Goal: Use online tool/utility: Utilize a website feature to perform a specific function

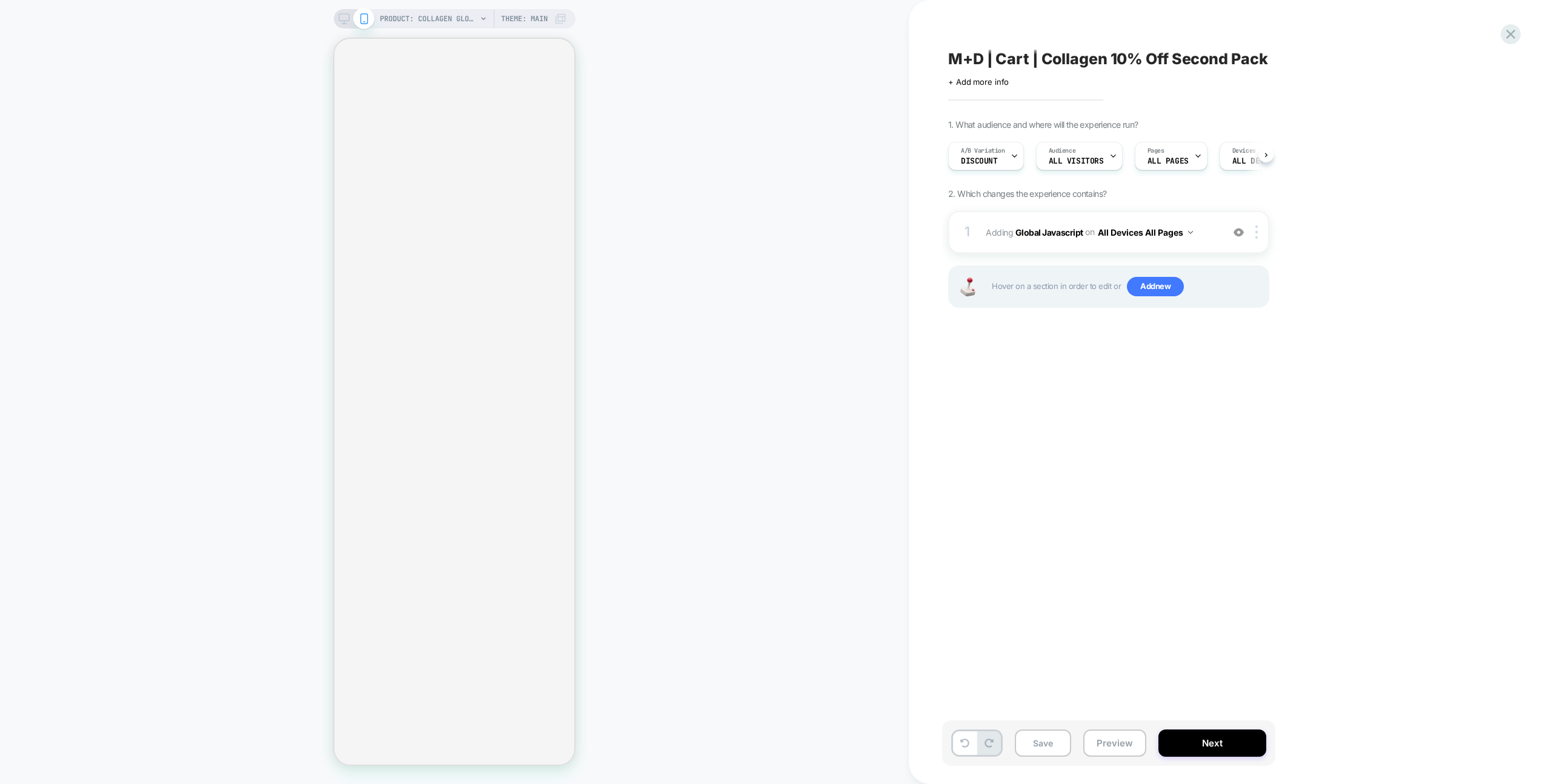
scroll to position [0, 1]
select select "**********"
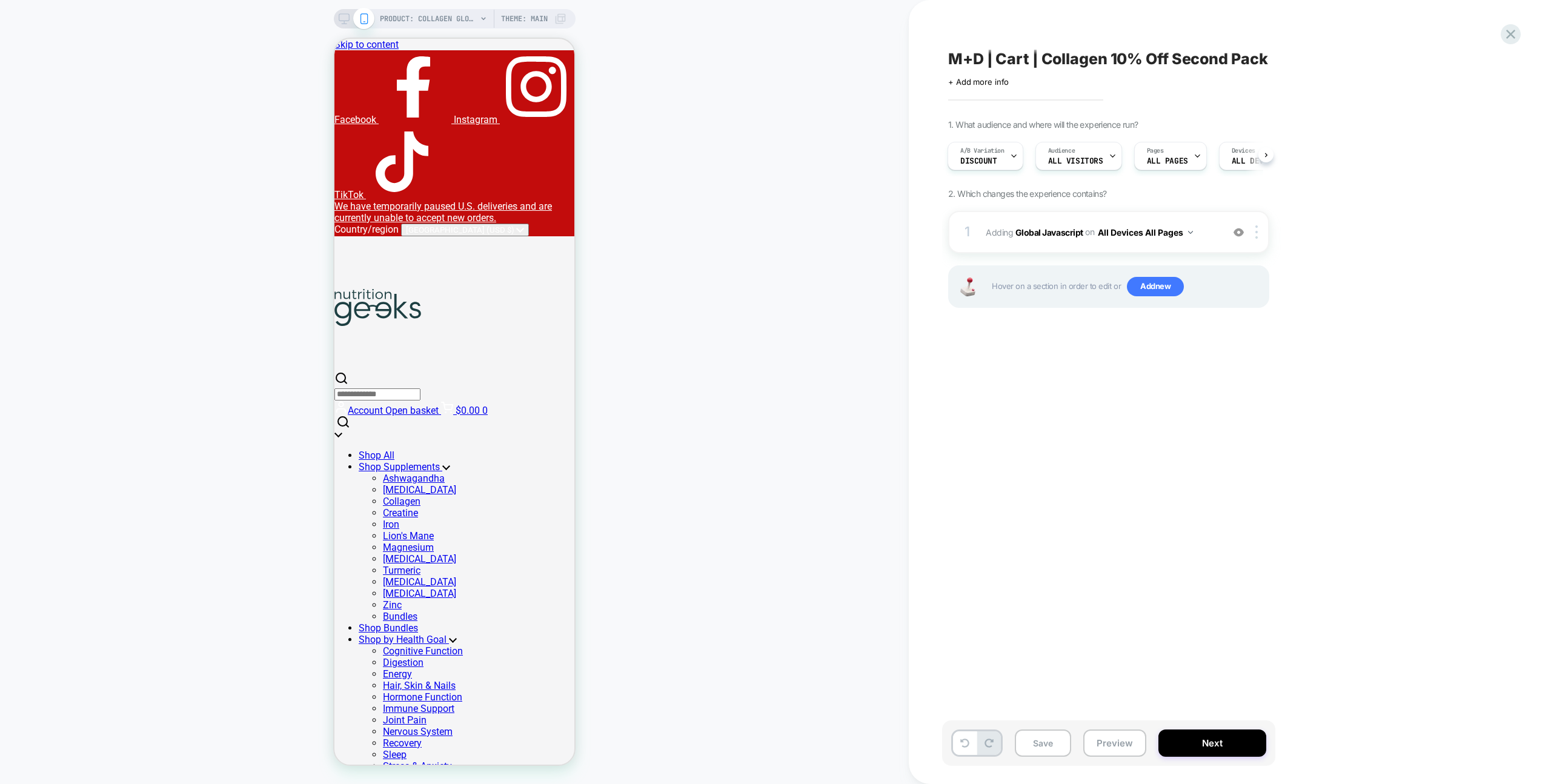
scroll to position [0, 0]
drag, startPoint x: 1106, startPoint y: 743, endPoint x: 1112, endPoint y: 740, distance: 6.7
click at [1106, 743] on button "Preview" at bounding box center [1114, 743] width 63 height 28
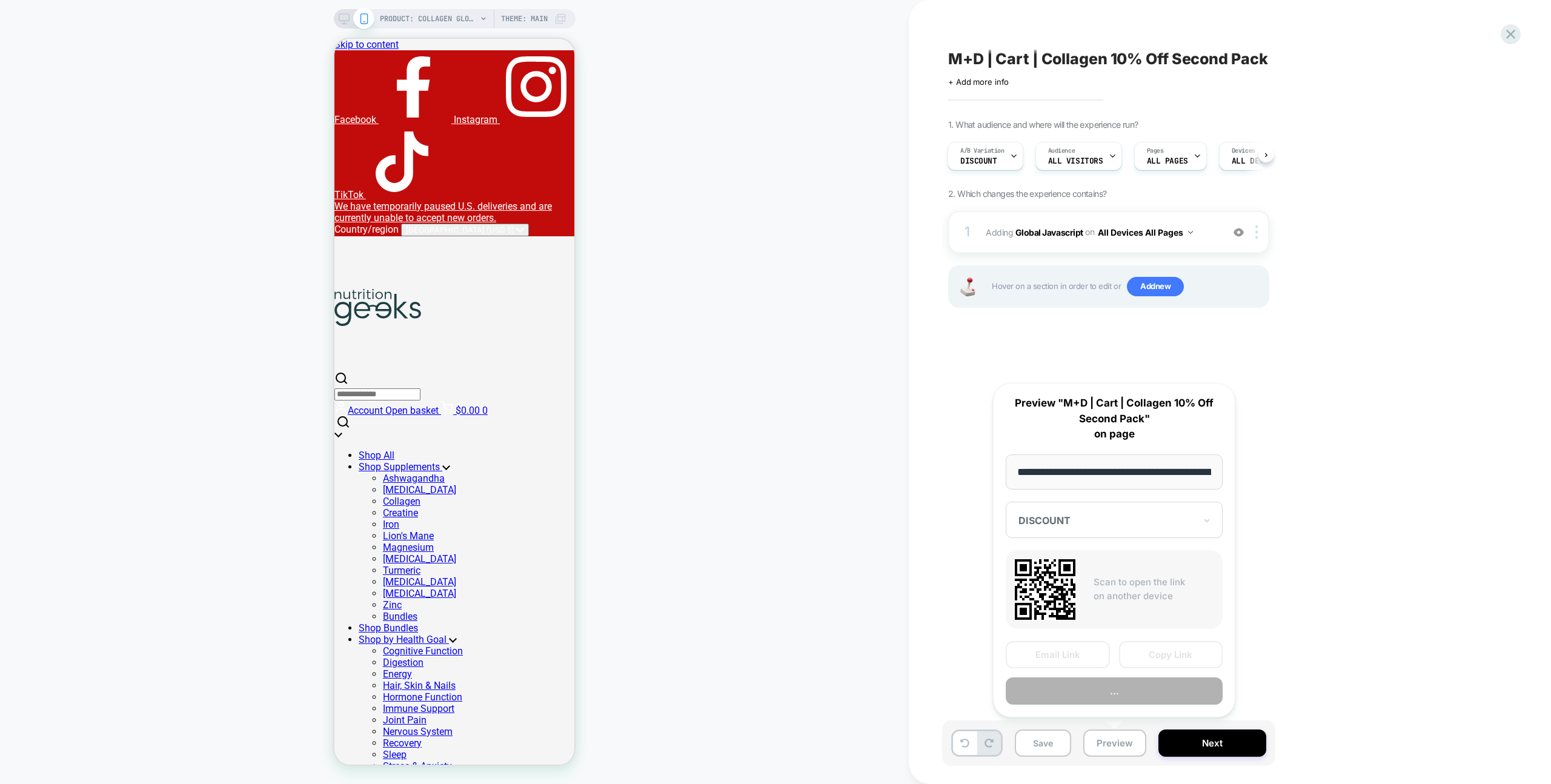
scroll to position [0, 178]
click at [1152, 659] on button "Copy Link" at bounding box center [1171, 655] width 104 height 28
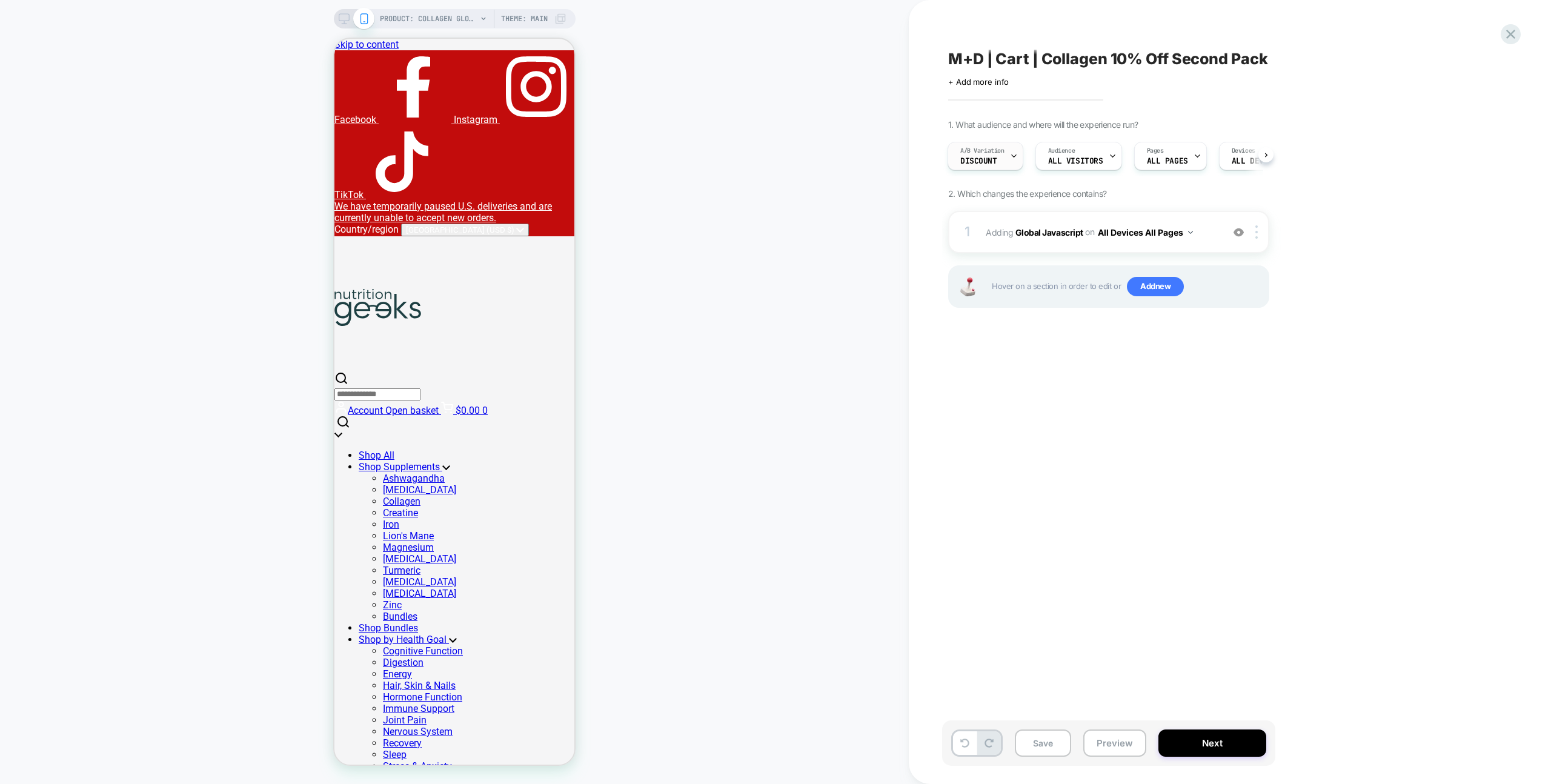
click at [979, 167] on div "A/B Variation DISCOUNT" at bounding box center [982, 156] width 68 height 28
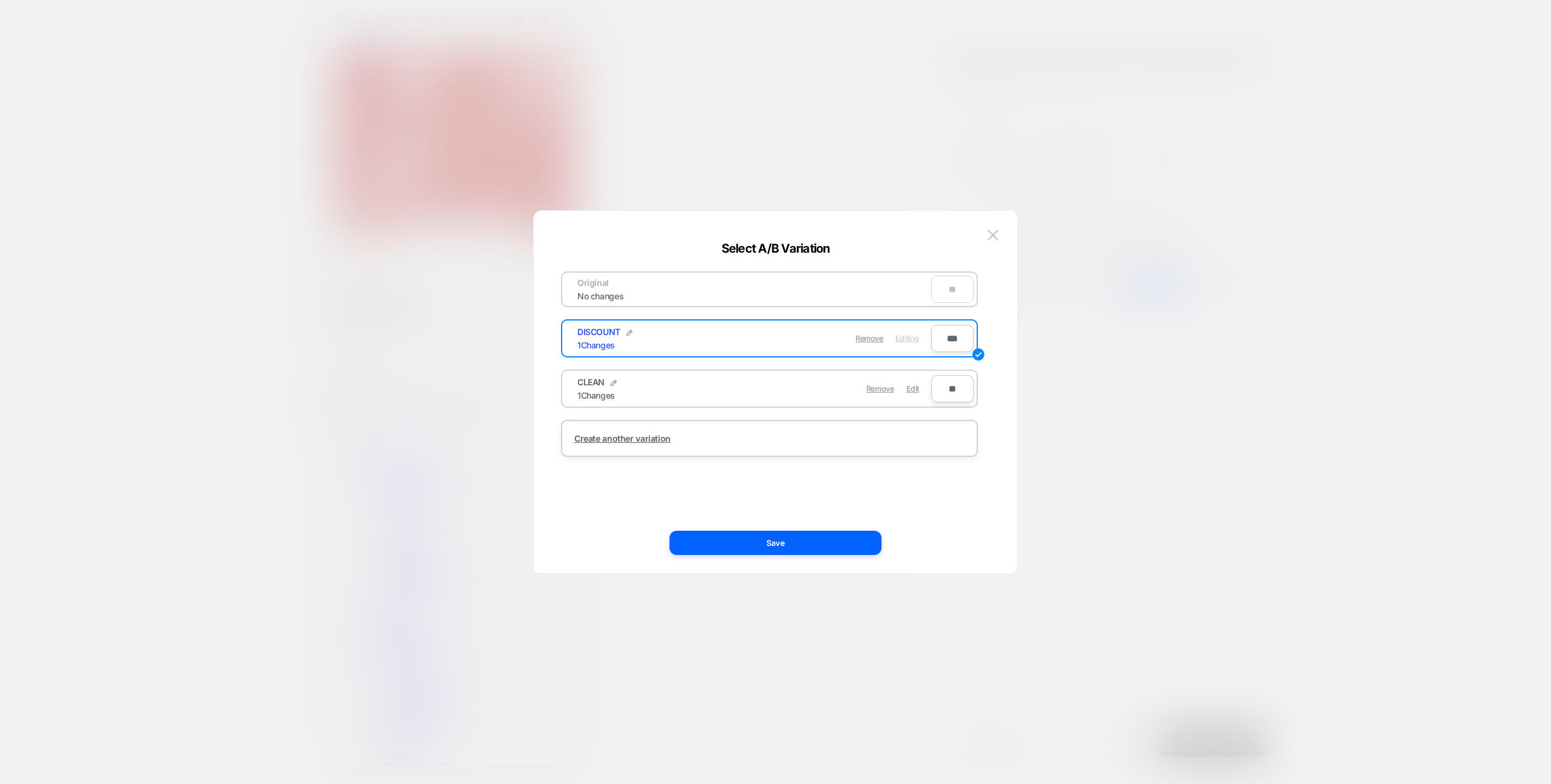
click at [990, 226] on button at bounding box center [992, 234] width 18 height 18
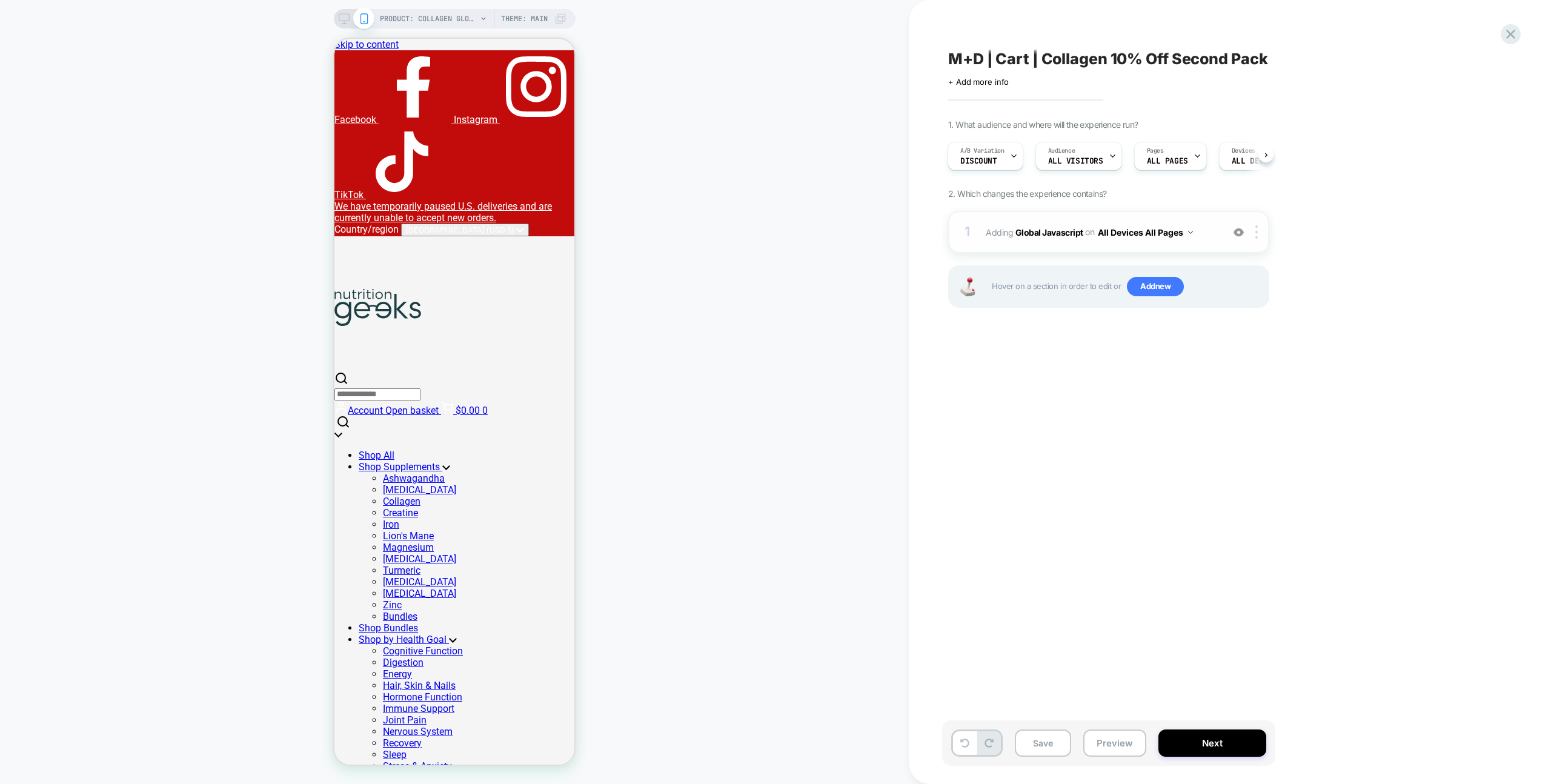
click at [1197, 212] on div "1 Adding Global Javascript on All Devices All Pages Add Before Add After Target…" at bounding box center [1108, 232] width 321 height 42
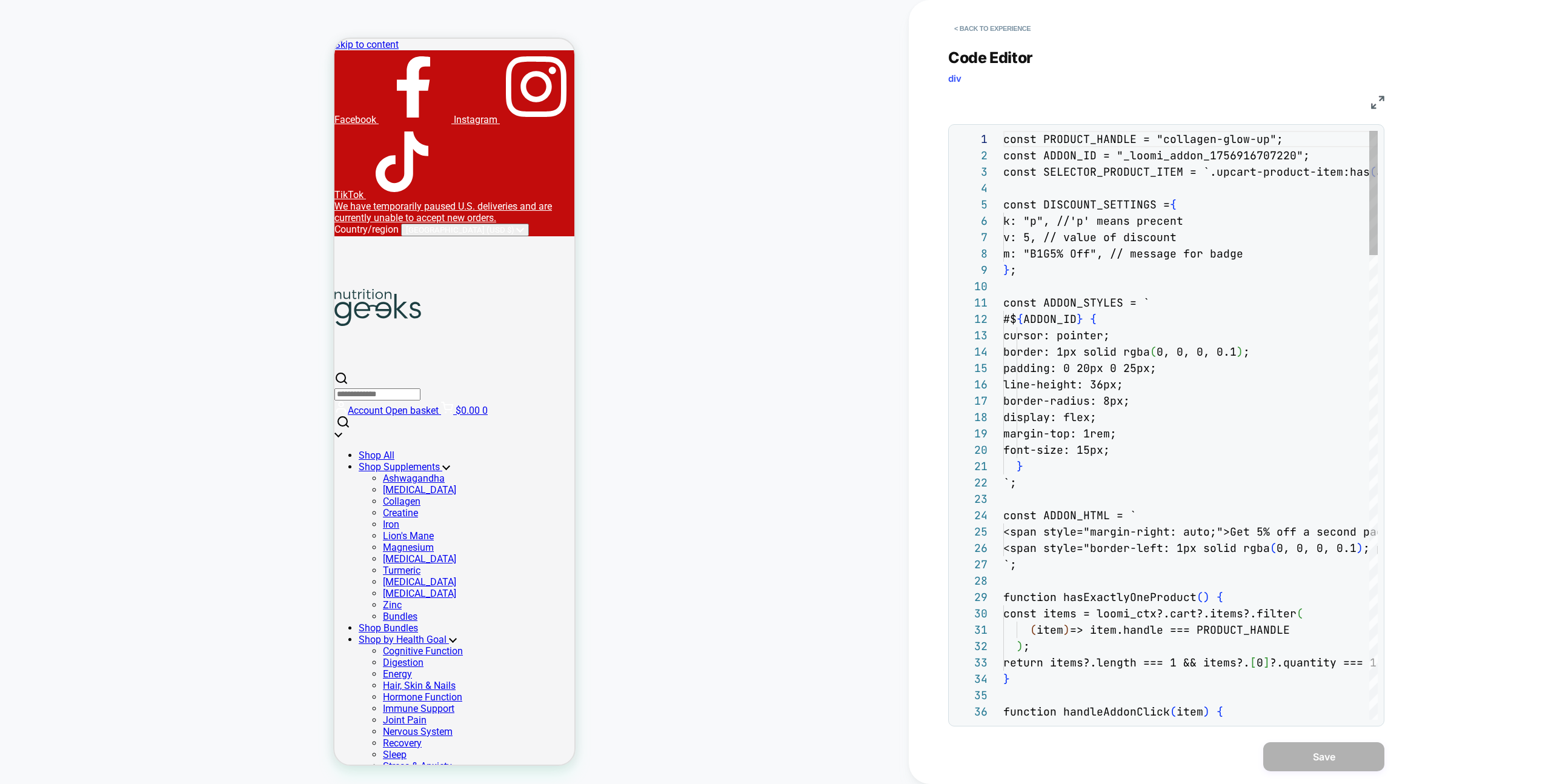
scroll to position [163, 0]
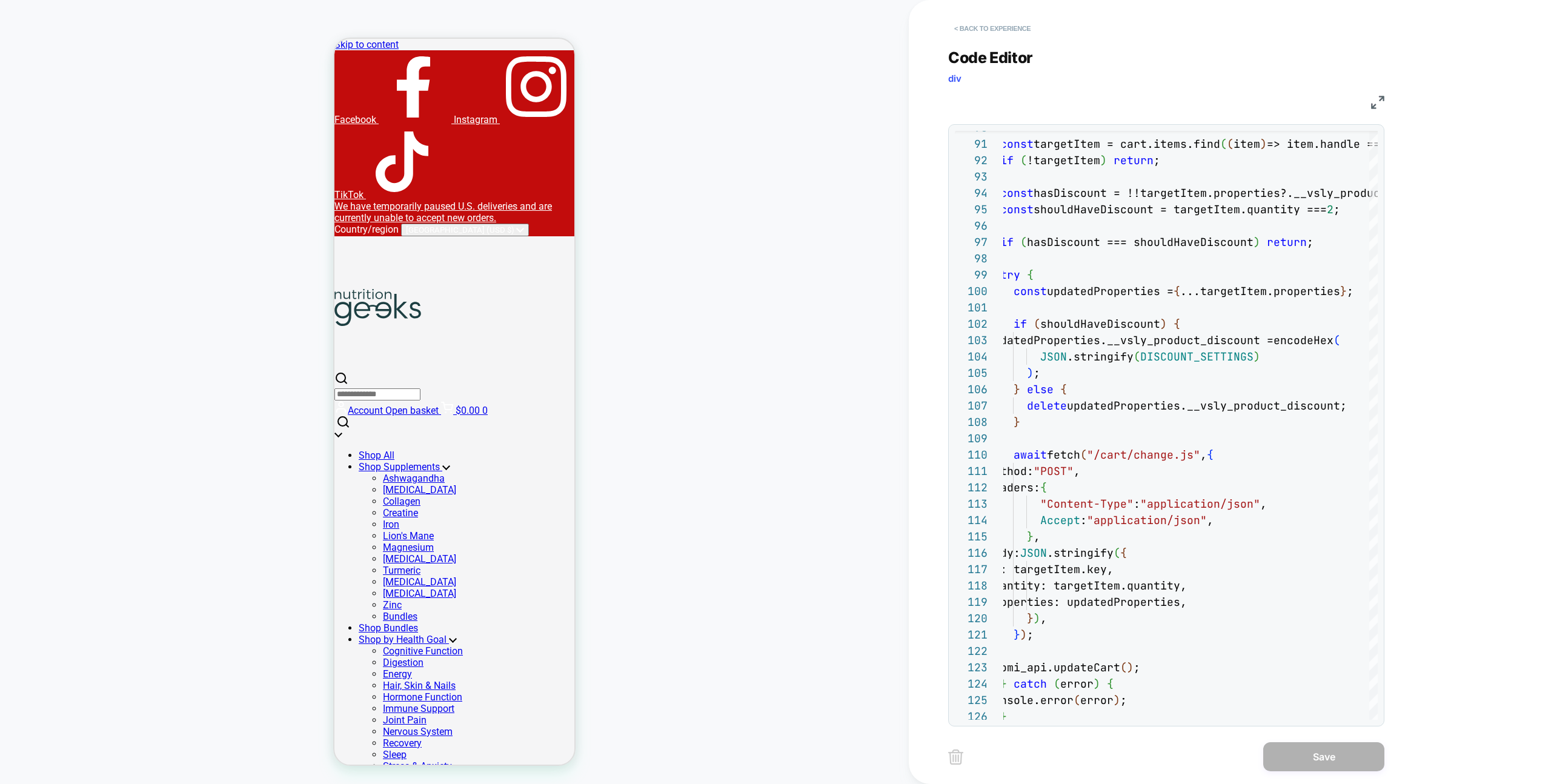
click at [984, 35] on button "< Back to experience" at bounding box center [992, 28] width 89 height 20
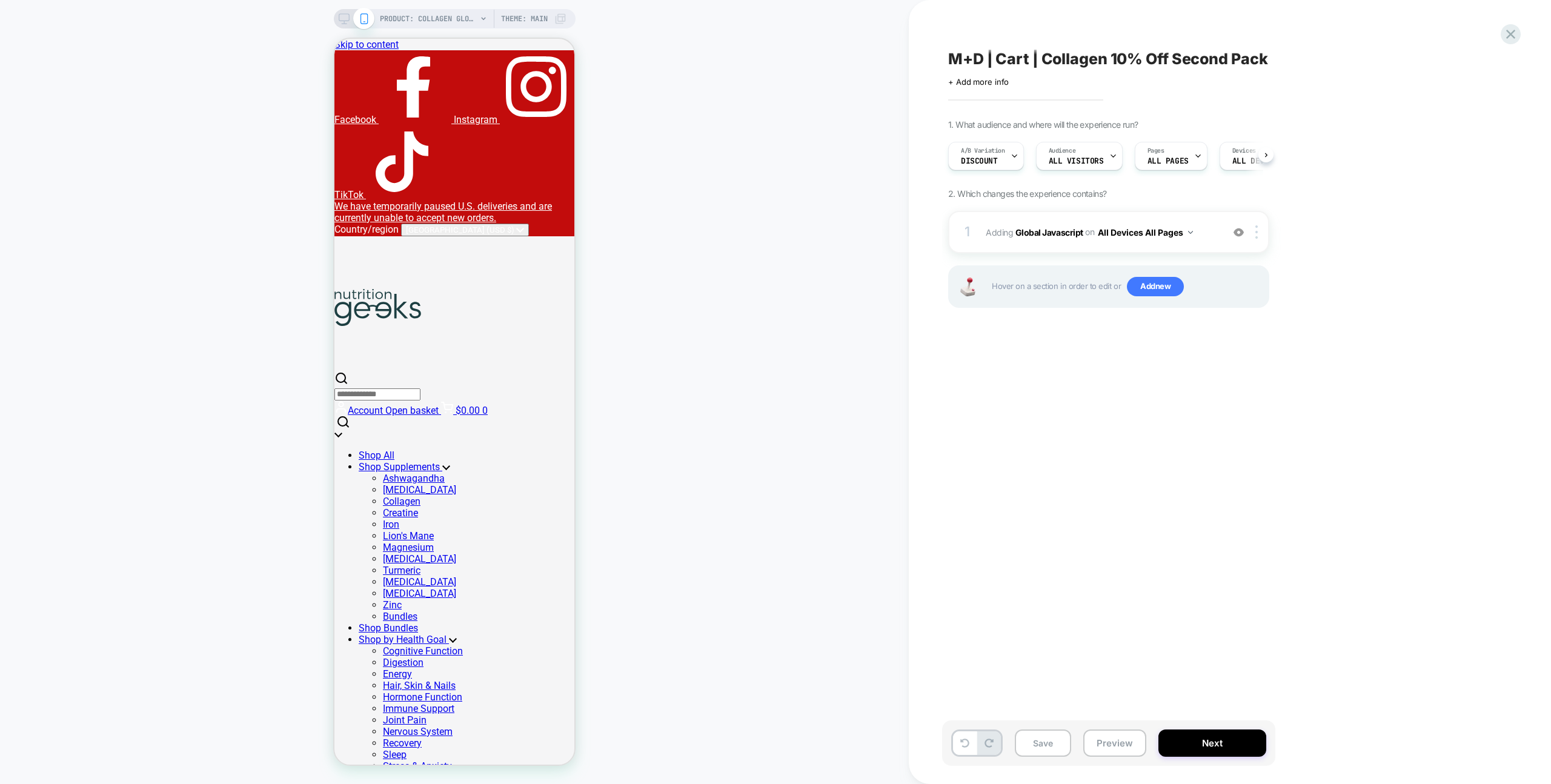
scroll to position [0, 1]
click at [1108, 737] on button "Preview" at bounding box center [1114, 743] width 63 height 28
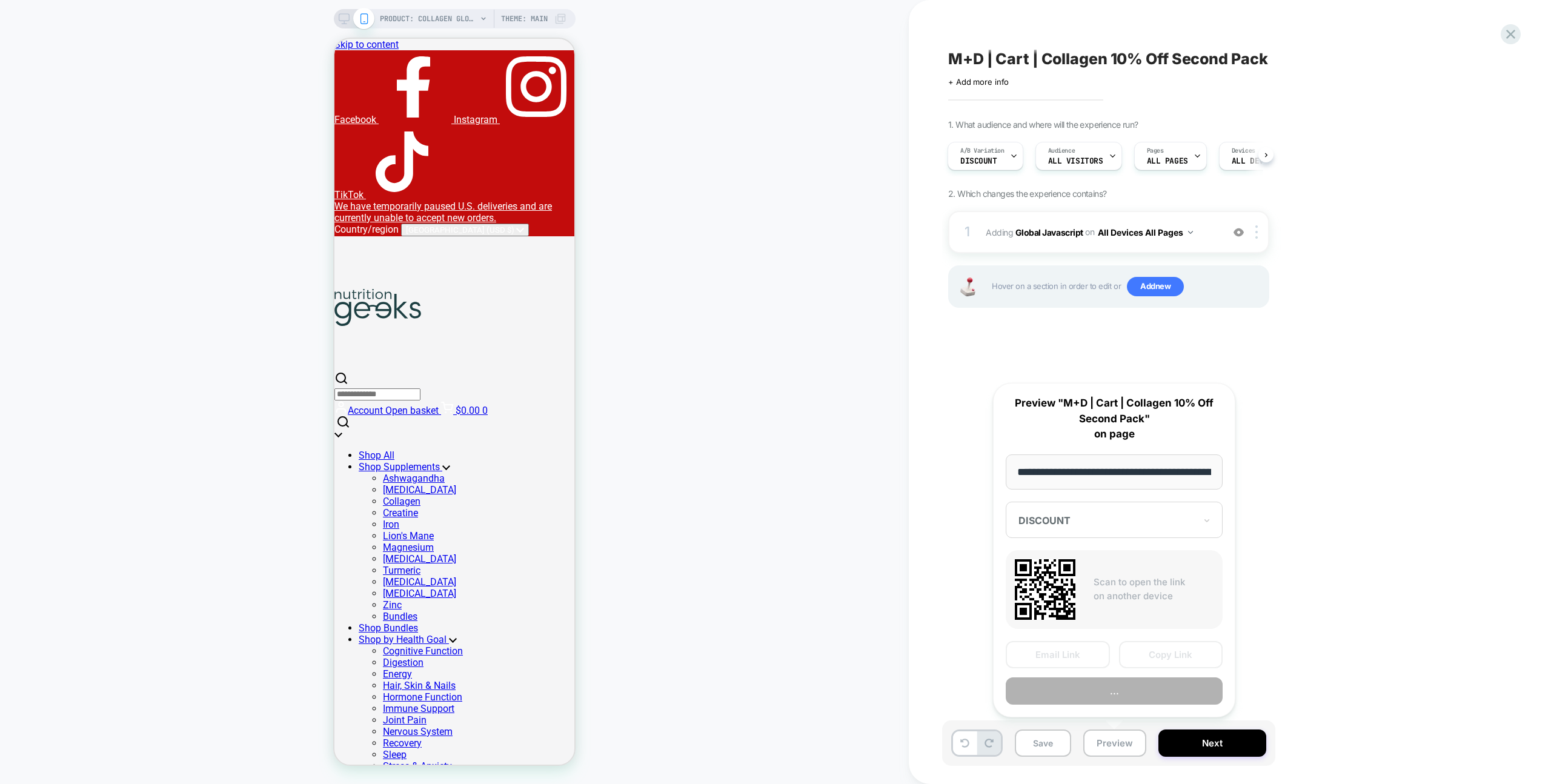
scroll to position [0, 178]
click at [1148, 660] on button "Copy Link" at bounding box center [1171, 655] width 104 height 28
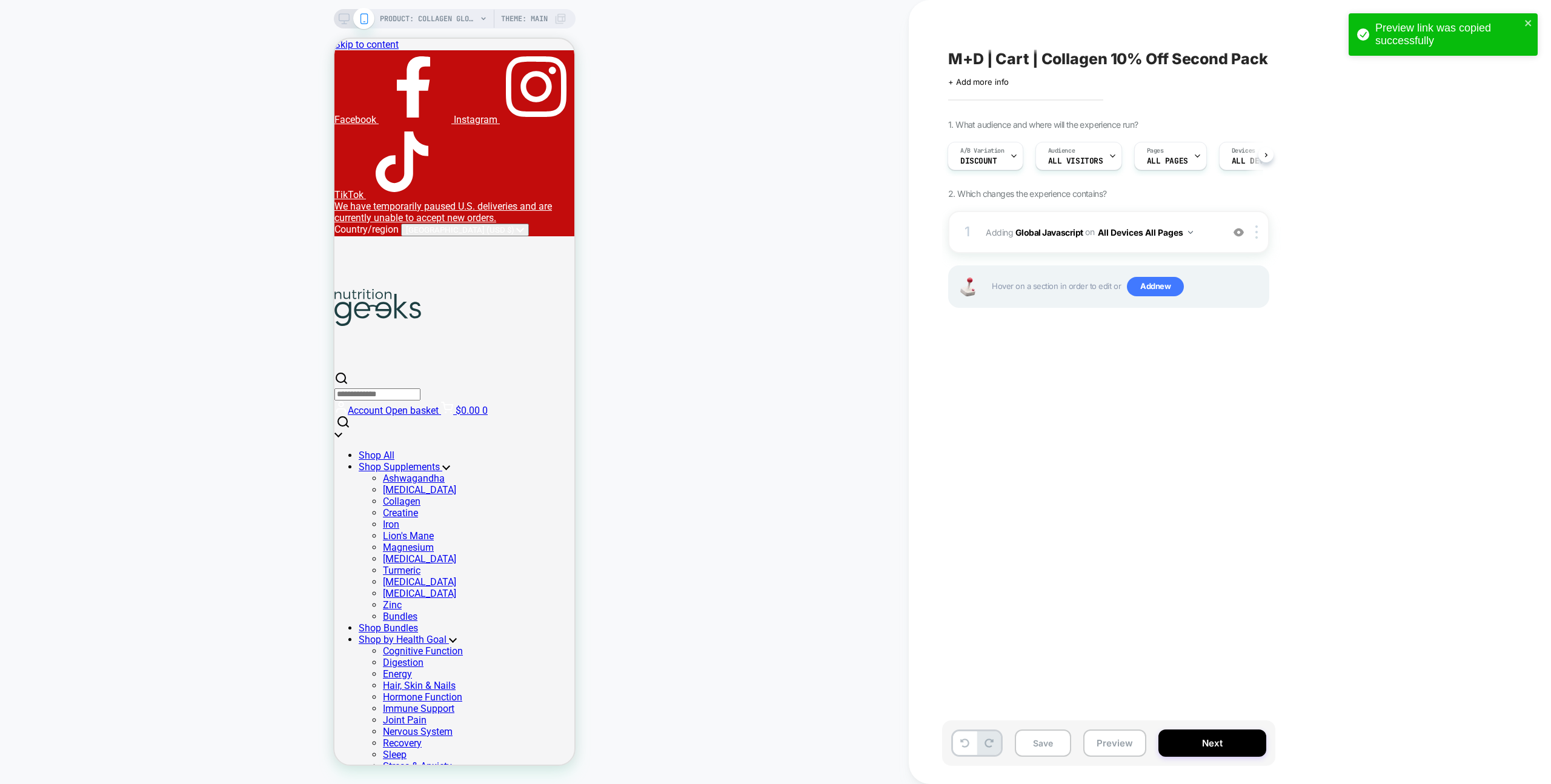
click at [1523, 23] on div "Preview link was copied successfully" at bounding box center [1439, 34] width 170 height 33
click at [1525, 22] on div "Preview link was copied successfully" at bounding box center [1442, 37] width 194 height 53
click at [1511, 30] on div "Preview link was copied successfully" at bounding box center [1442, 37] width 194 height 53
click at [1511, 30] on div "Preview link was copied successfully PRODUCT: Collagen Glow Up Powder PRODUCT: …" at bounding box center [776, 392] width 1551 height 784
click at [1511, 30] on icon at bounding box center [1510, 34] width 17 height 17
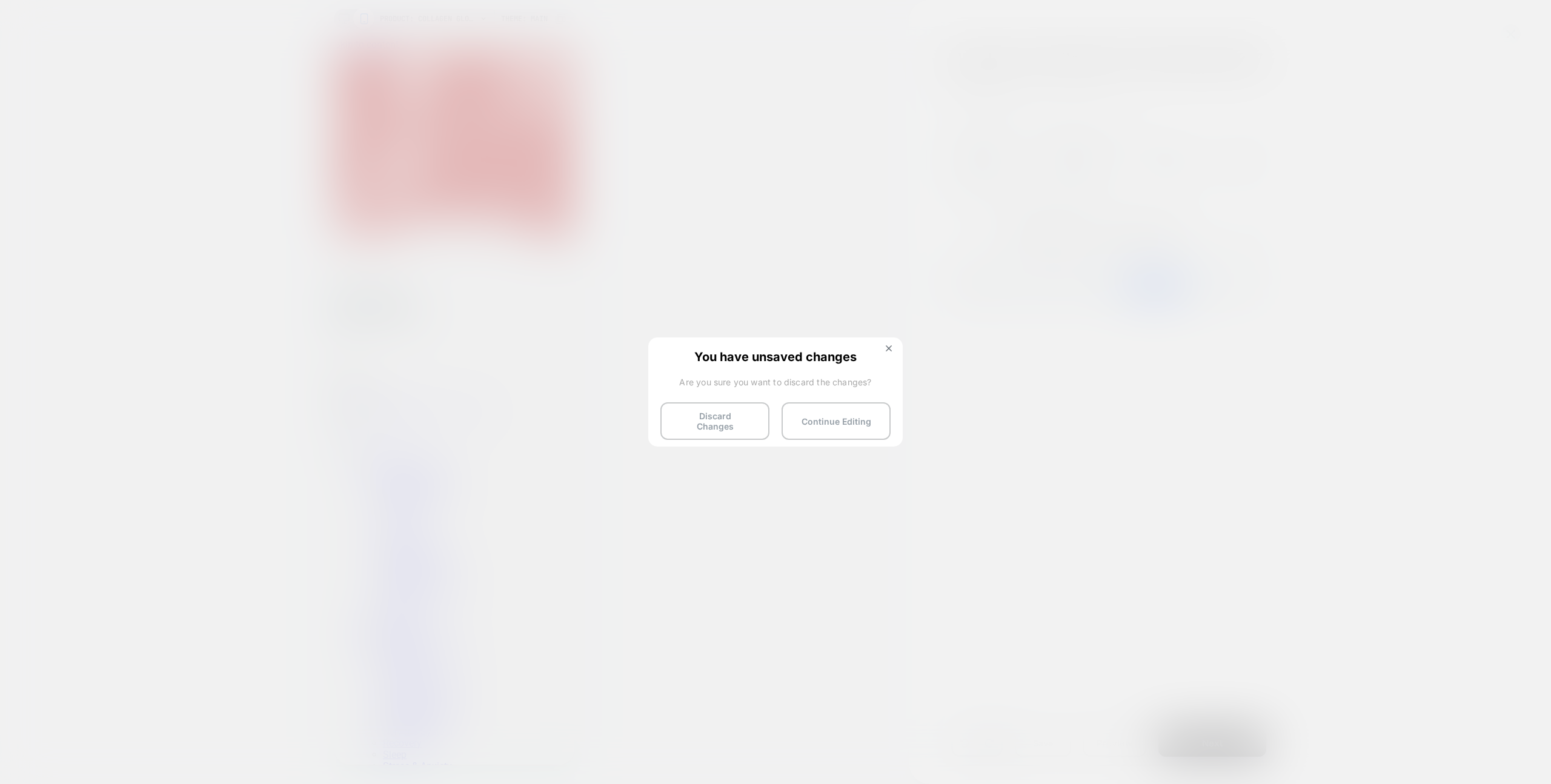
click at [732, 402] on button "Discard Changes" at bounding box center [715, 421] width 109 height 38
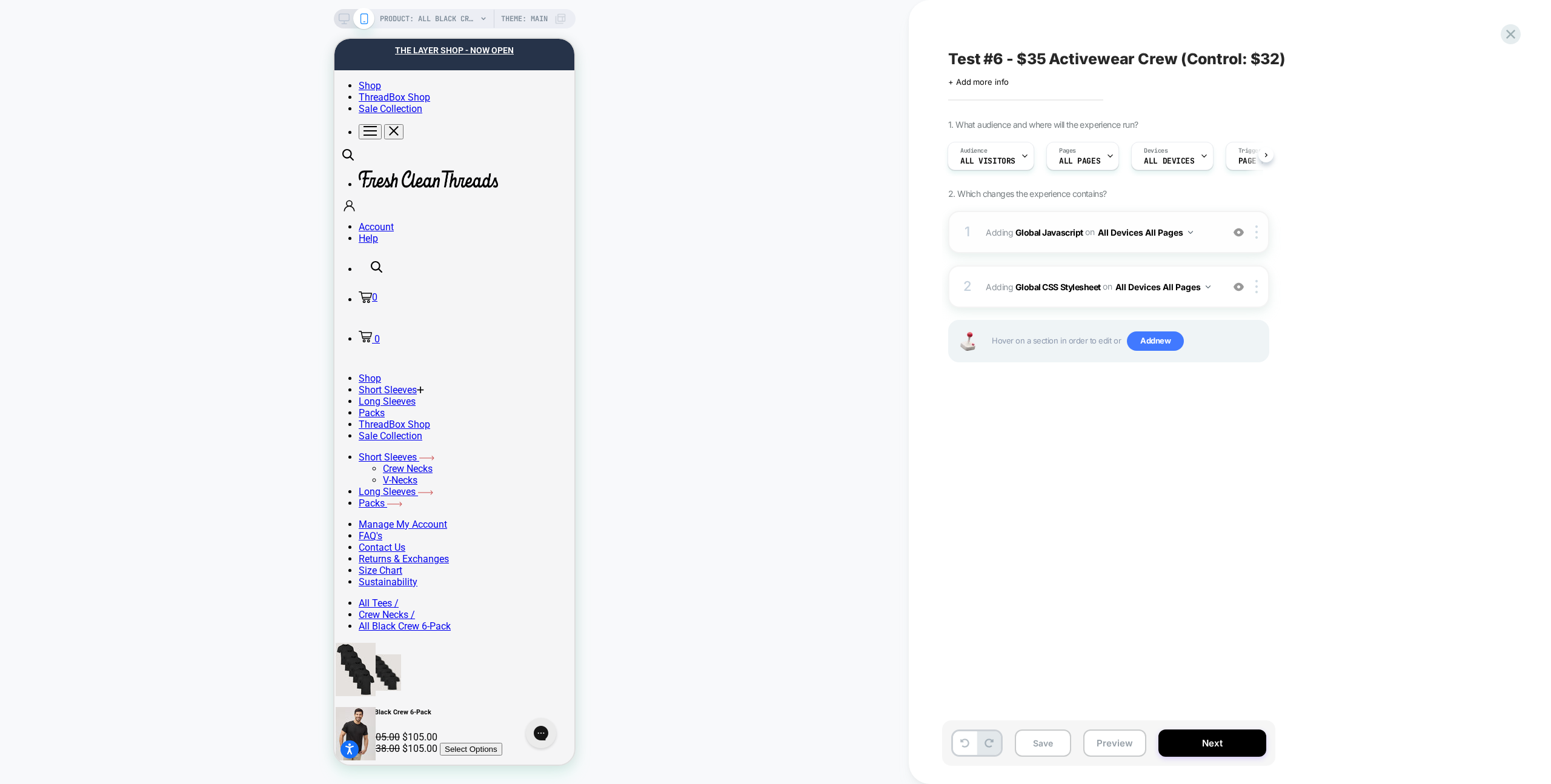
click at [1204, 211] on div "1 Adding Global Javascript on All Devices All Pages Add Before Add After Target…" at bounding box center [1108, 232] width 321 height 42
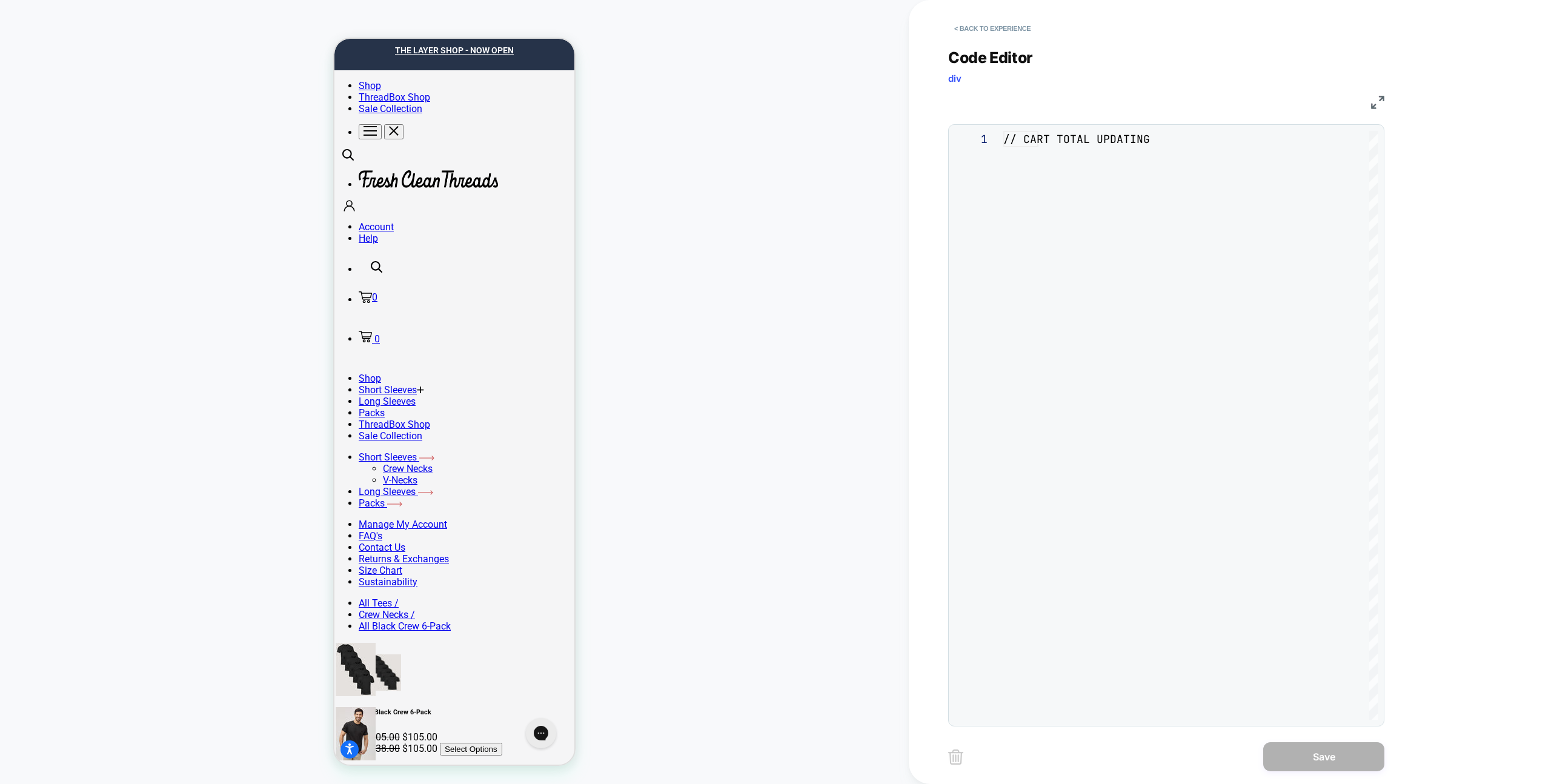
scroll to position [163, 0]
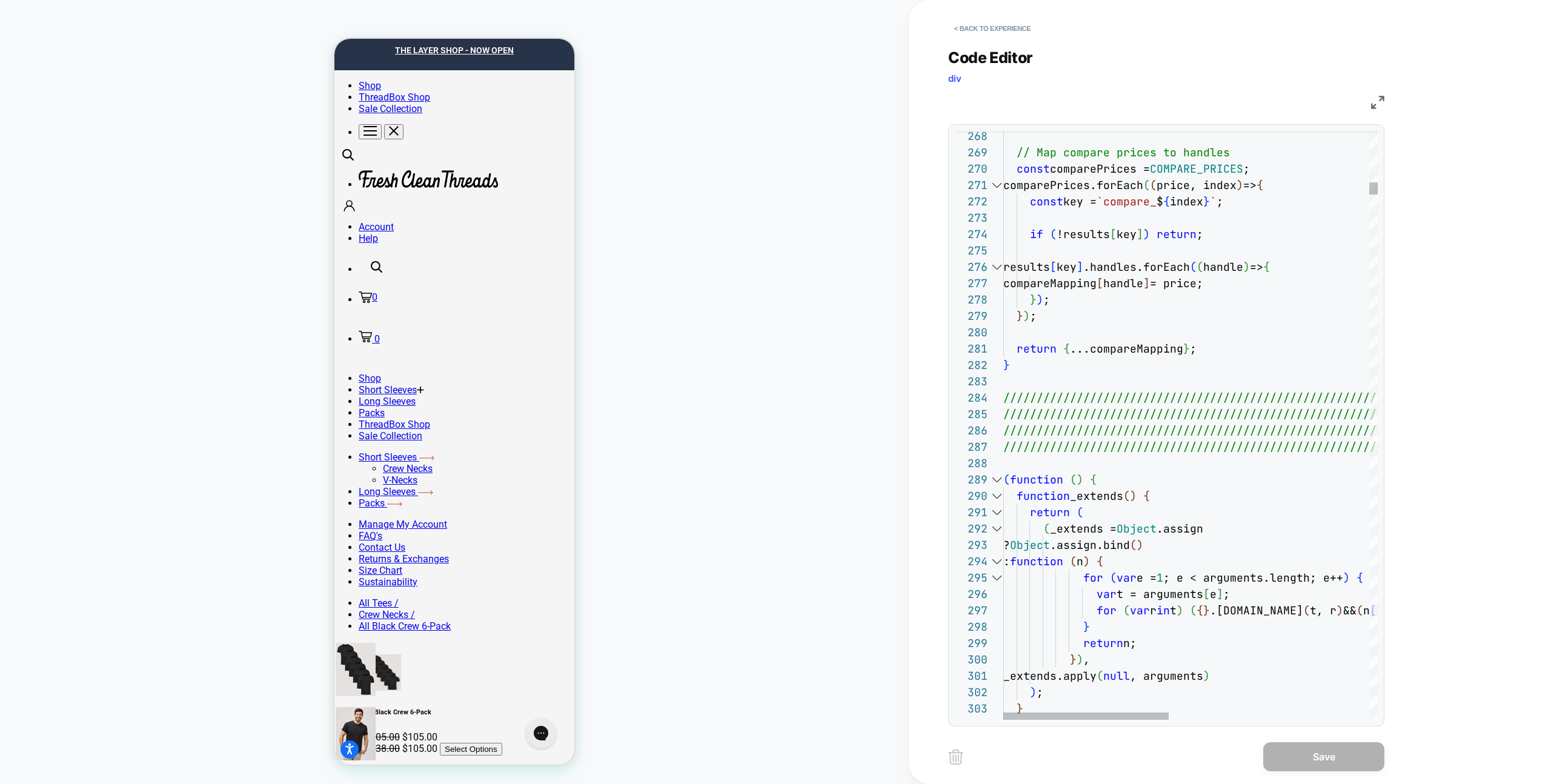
click at [996, 476] on div at bounding box center [997, 479] width 16 height 17
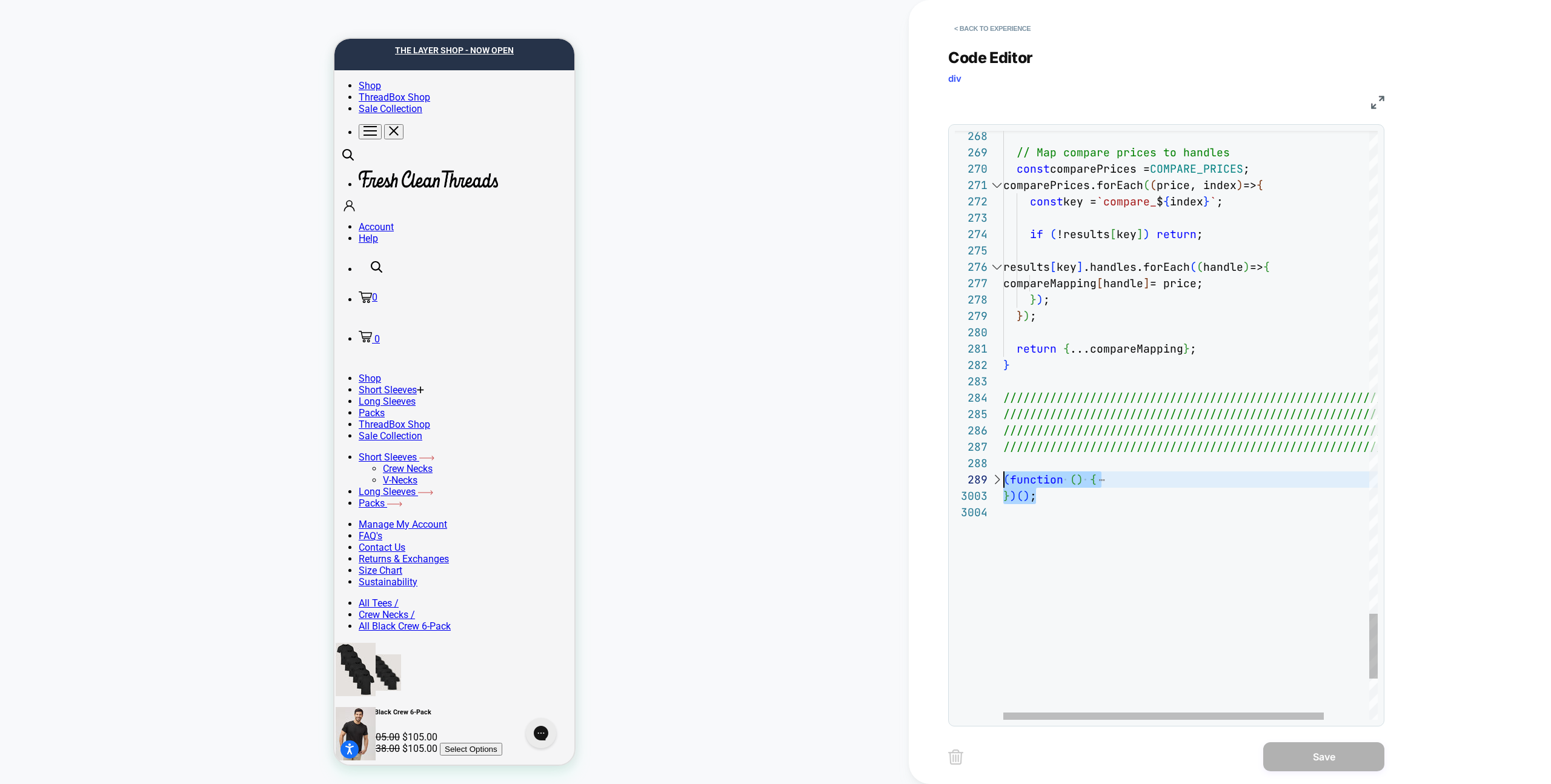
scroll to position [131, 0]
drag, startPoint x: 1042, startPoint y: 493, endPoint x: 976, endPoint y: 476, distance: 68.2
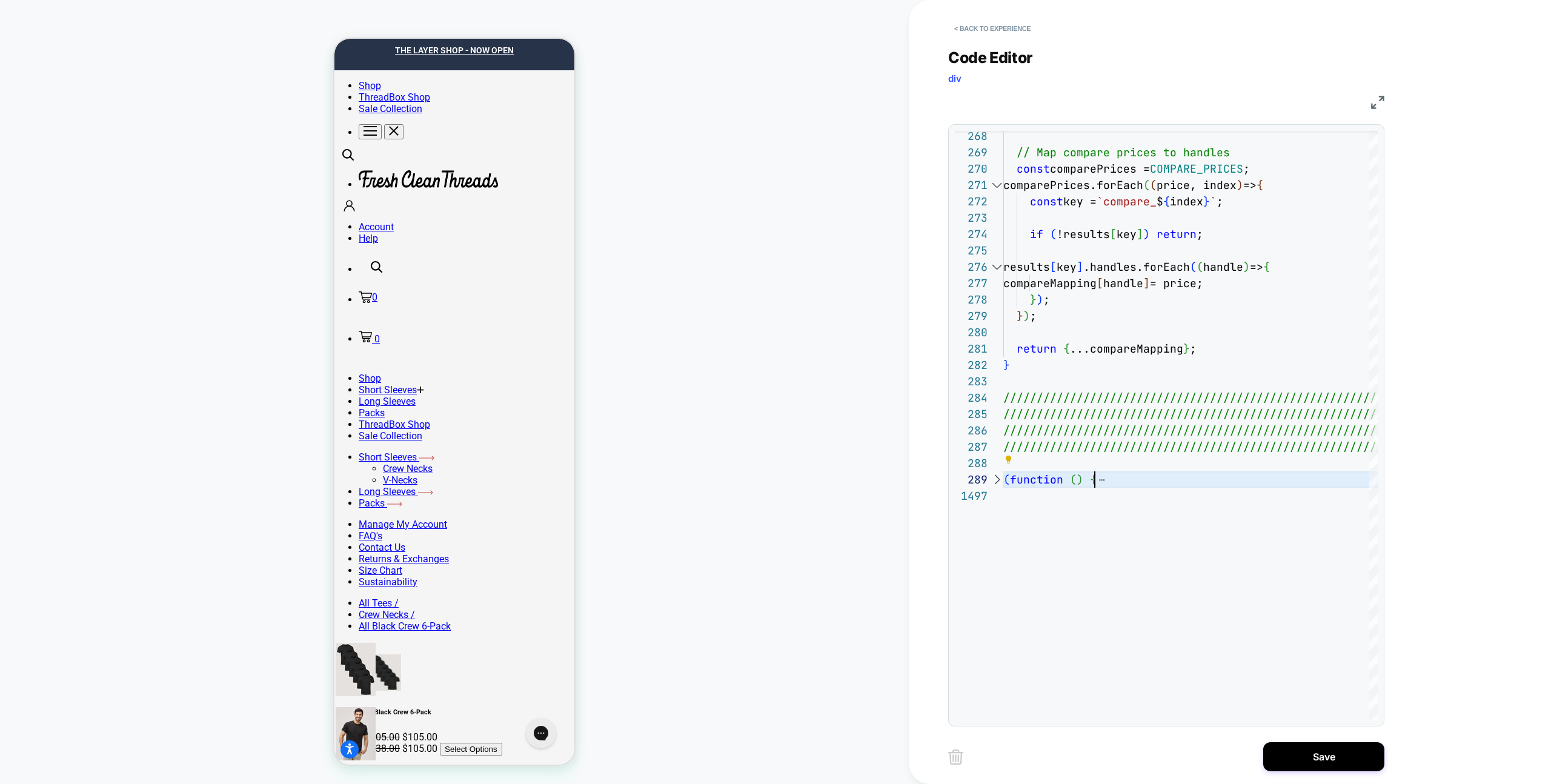
type textarea "**********"
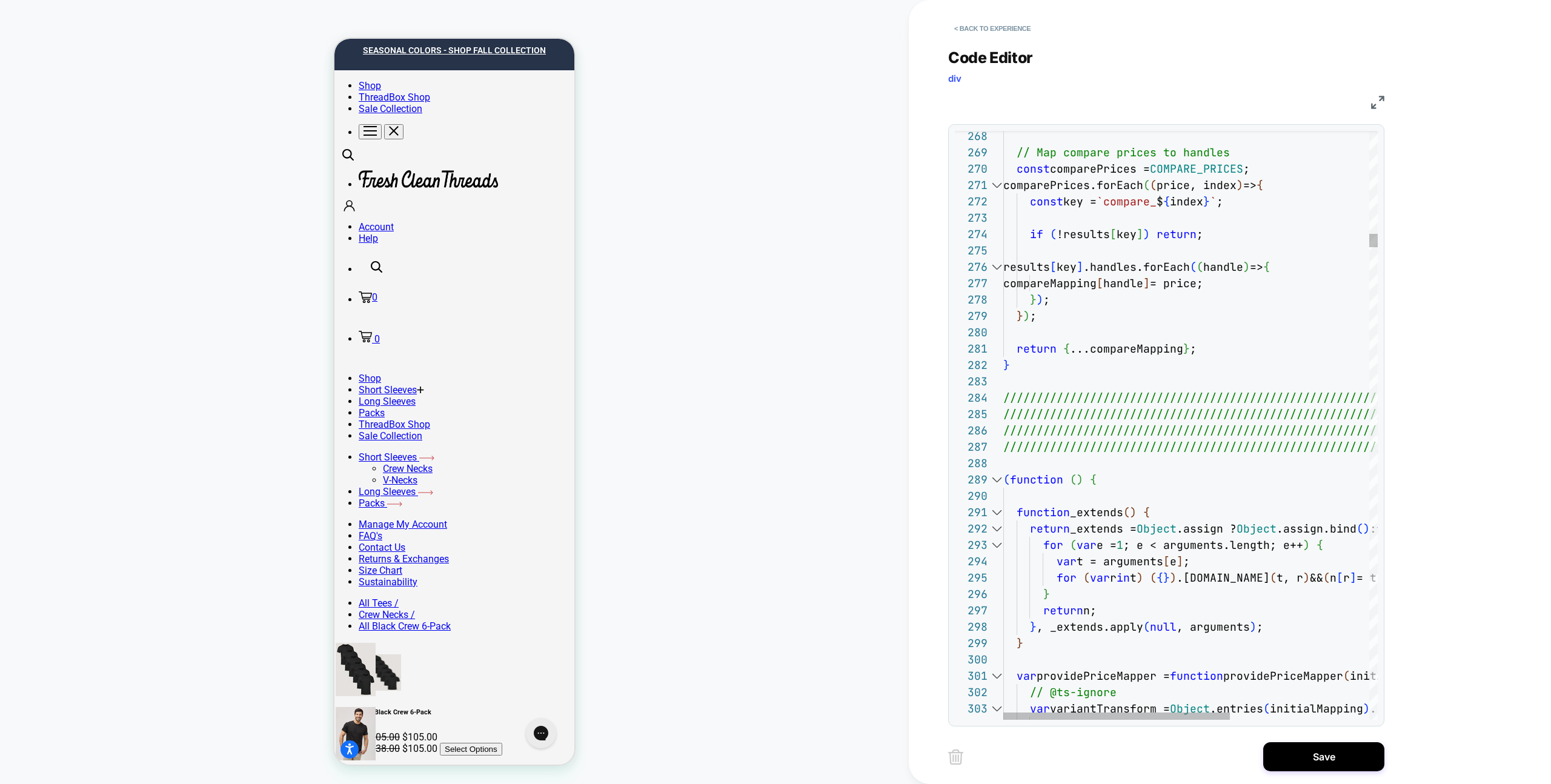
click at [1294, 761] on button "Save" at bounding box center [1323, 756] width 121 height 29
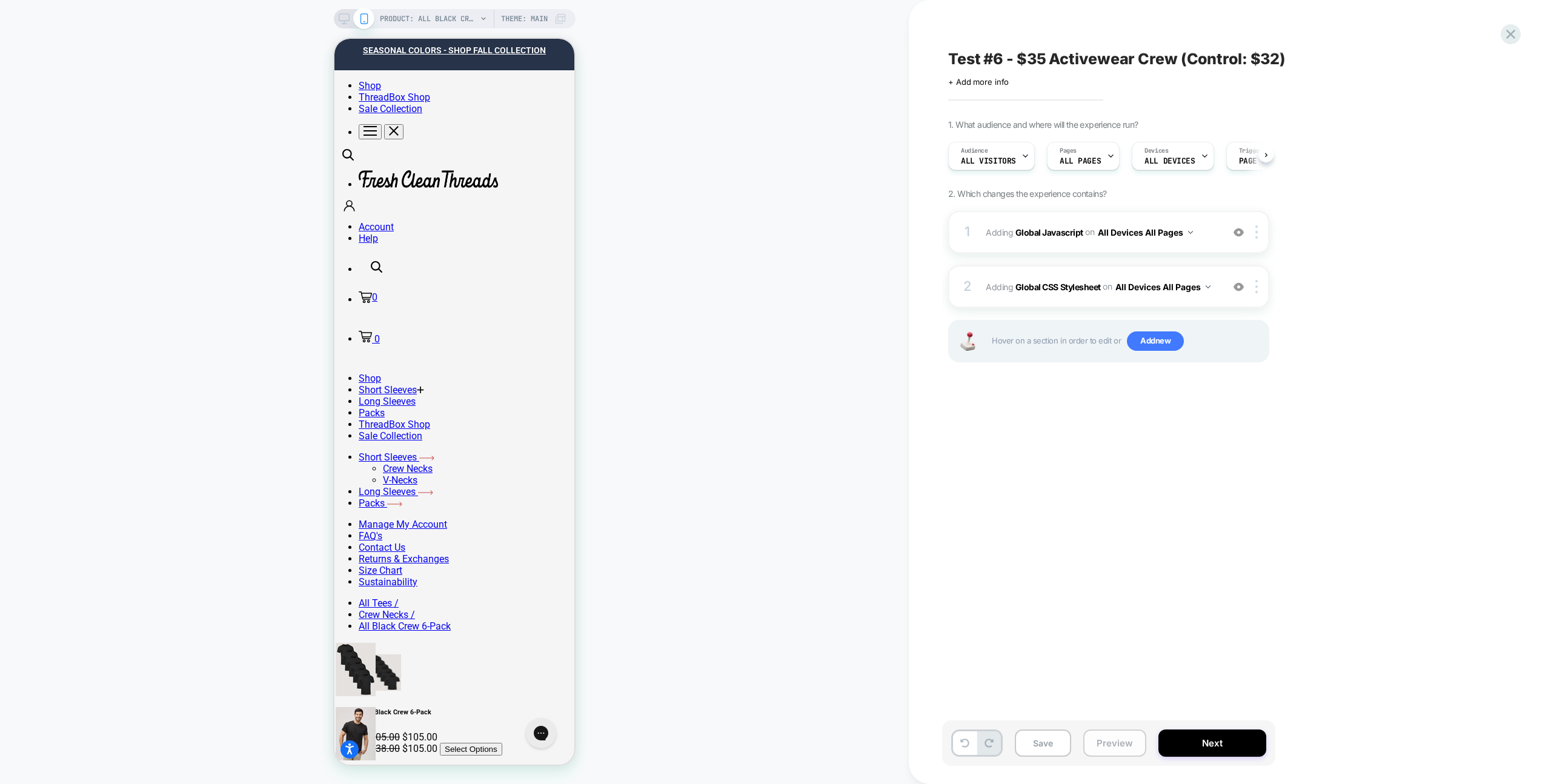
click at [1135, 746] on button "Preview" at bounding box center [1114, 743] width 63 height 28
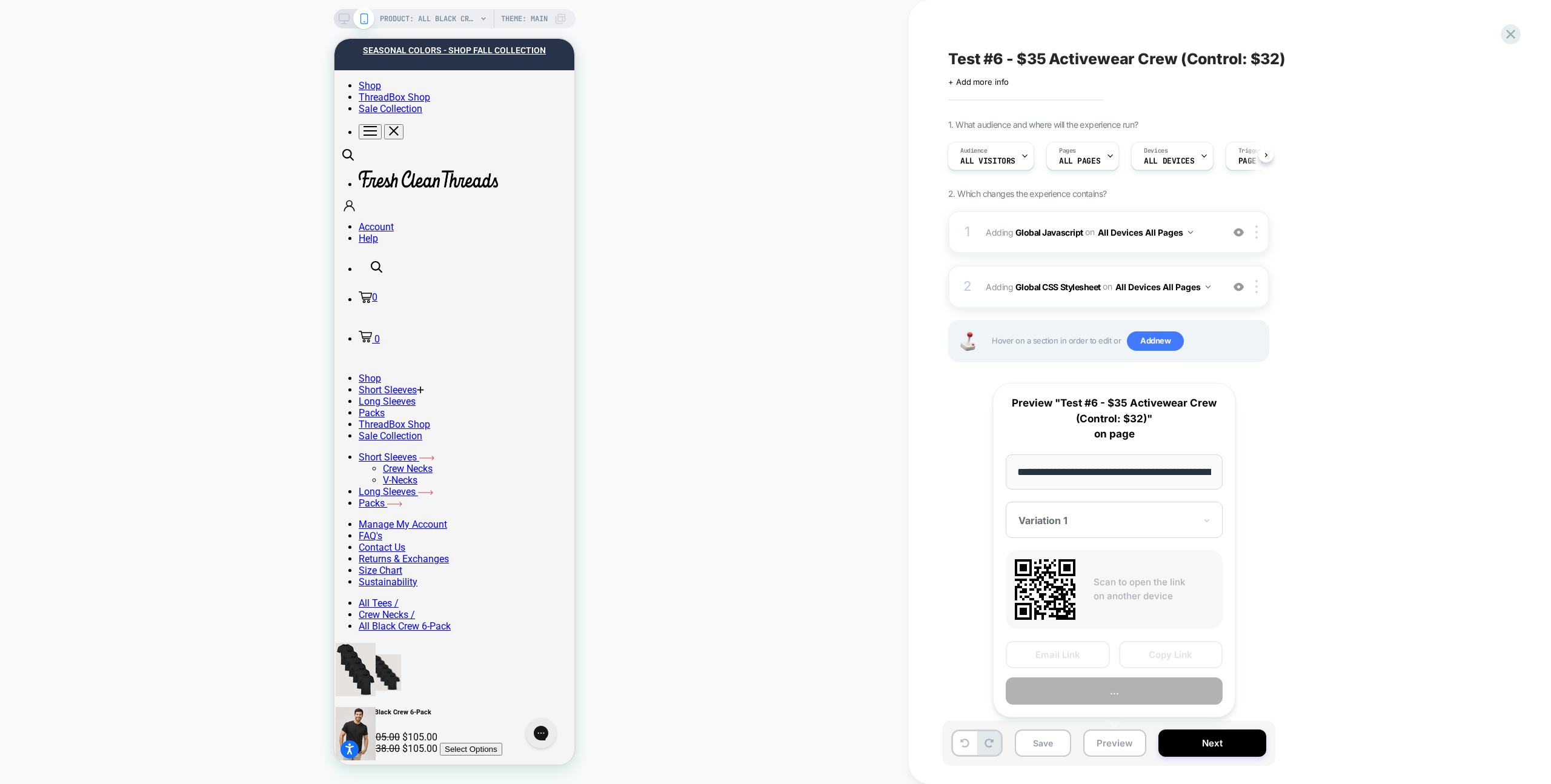
scroll to position [0, 186]
click at [1155, 656] on button "Copy Link" at bounding box center [1171, 655] width 104 height 28
